Goal: Task Accomplishment & Management: Use online tool/utility

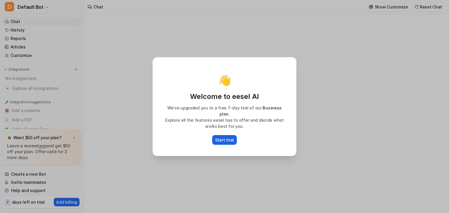
click at [230, 138] on p "Start trial" at bounding box center [224, 140] width 19 height 6
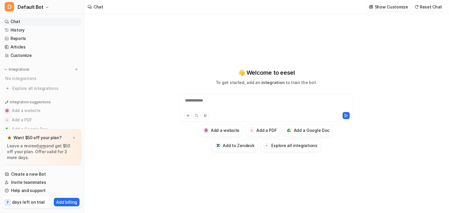
type textarea "**********"
click at [278, 108] on div "**********" at bounding box center [266, 104] width 171 height 13
paste div
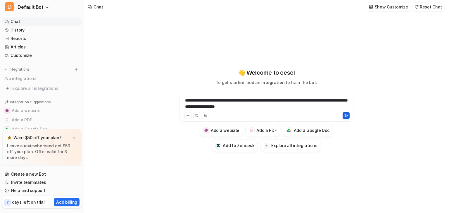
click at [346, 115] on icon at bounding box center [345, 115] width 3 height 3
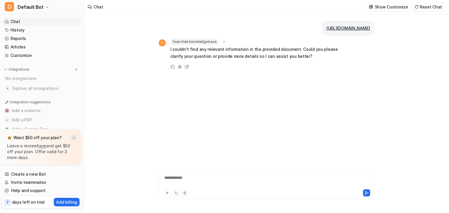
click at [75, 137] on img at bounding box center [74, 138] width 4 height 4
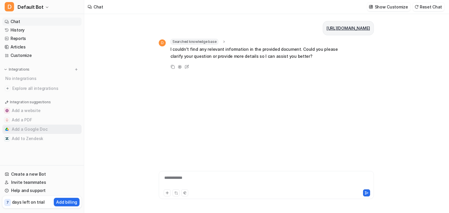
click at [74, 129] on button "Add a Google Doc" at bounding box center [41, 129] width 79 height 9
click at [29, 129] on button "Add a Google Doc" at bounding box center [41, 129] width 79 height 9
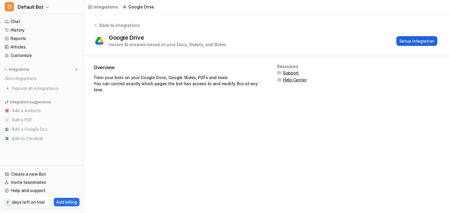
click at [418, 40] on button "Setup Integration" at bounding box center [416, 41] width 41 height 10
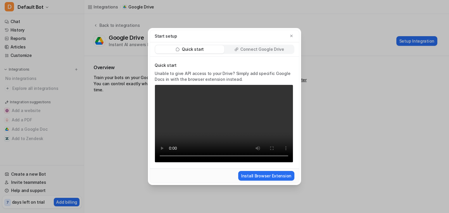
click at [267, 53] on div "Connect Google Drive" at bounding box center [259, 49] width 69 height 8
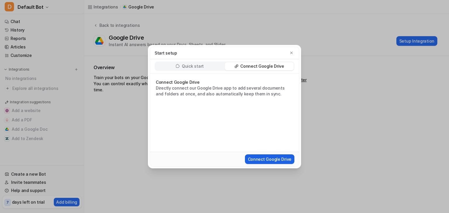
click at [269, 163] on button "Connect Google Drive" at bounding box center [269, 160] width 49 height 10
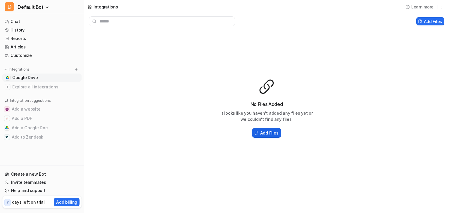
click at [269, 133] on h2 "Add Files" at bounding box center [269, 133] width 18 height 6
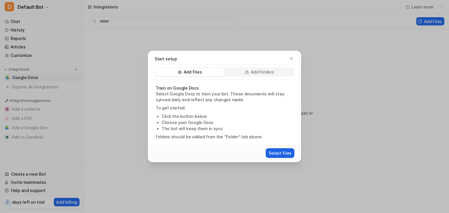
click at [277, 153] on button "Select files" at bounding box center [280, 153] width 29 height 10
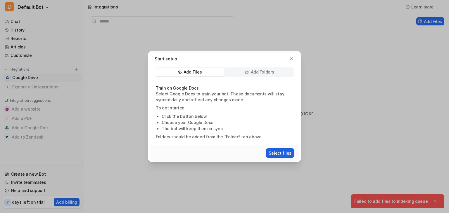
click at [276, 153] on button "Select files" at bounding box center [280, 153] width 29 height 10
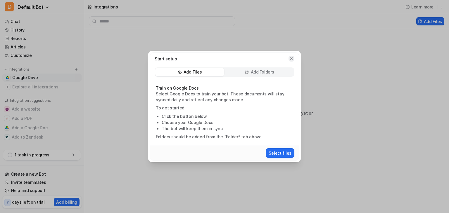
click at [289, 59] on button "button" at bounding box center [291, 59] width 6 height 6
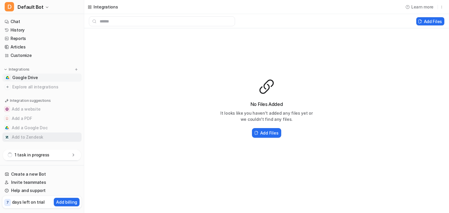
scroll to position [1, 0]
click at [59, 158] on div "1 task in progress" at bounding box center [42, 155] width 78 height 11
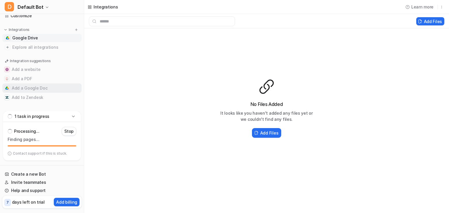
scroll to position [0, 0]
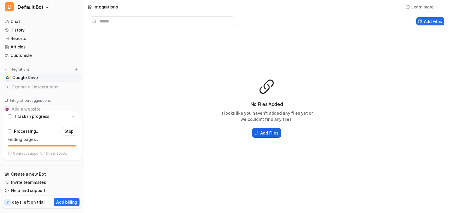
click at [256, 132] on icon at bounding box center [256, 133] width 4 height 4
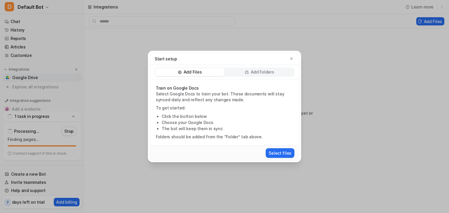
click at [216, 69] on div "Add Files" at bounding box center [189, 72] width 69 height 8
click at [282, 152] on button "Select files" at bounding box center [280, 153] width 29 height 10
click at [291, 58] on icon "button" at bounding box center [291, 59] width 2 height 2
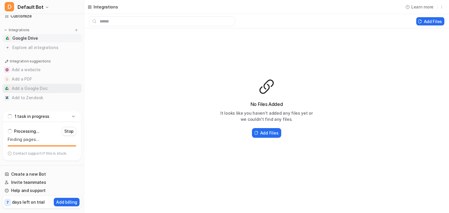
scroll to position [40, 0]
click at [54, 77] on button "Add a PDF" at bounding box center [41, 78] width 79 height 9
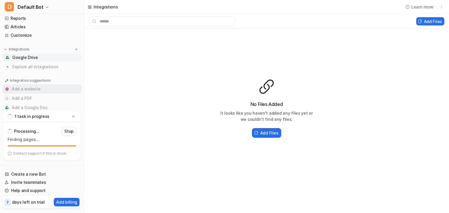
scroll to position [0, 0]
